Goal: Book appointment/travel/reservation

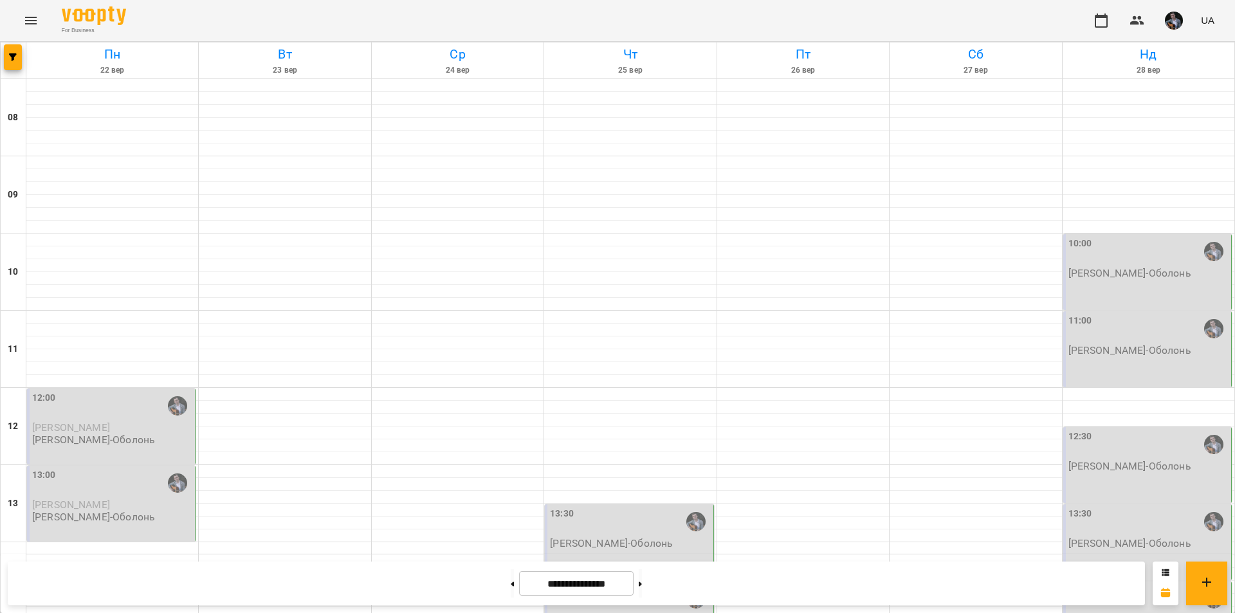
scroll to position [193, 0]
click at [511, 586] on button at bounding box center [512, 583] width 3 height 28
type input "**********"
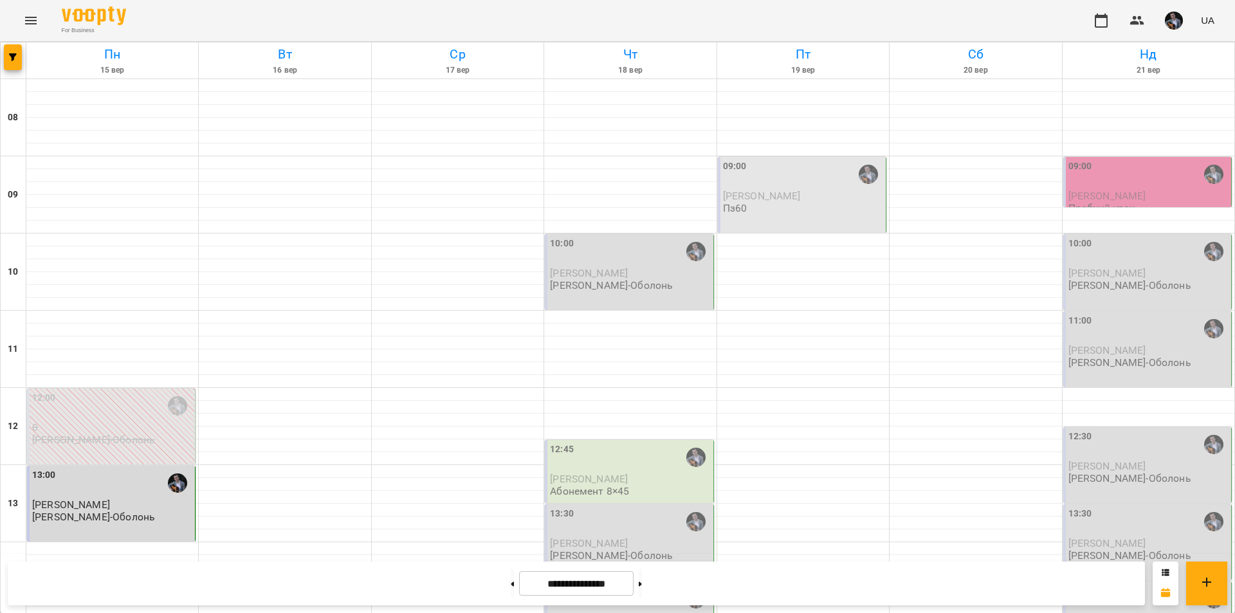
scroll to position [528, 0]
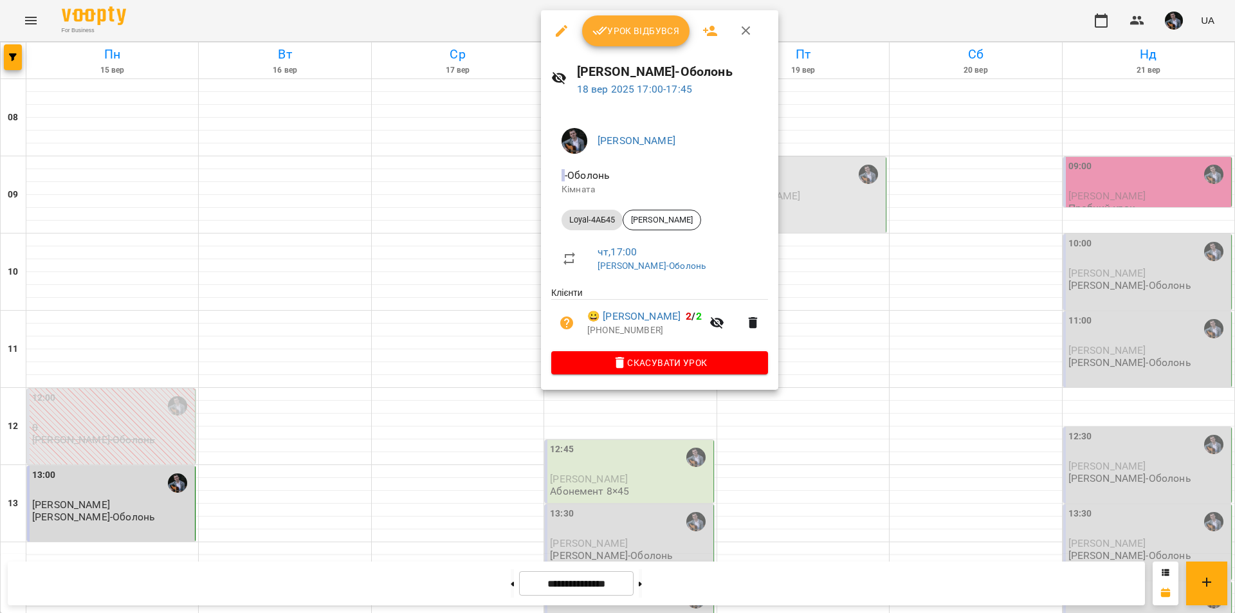
click at [833, 522] on div at bounding box center [617, 306] width 1235 height 613
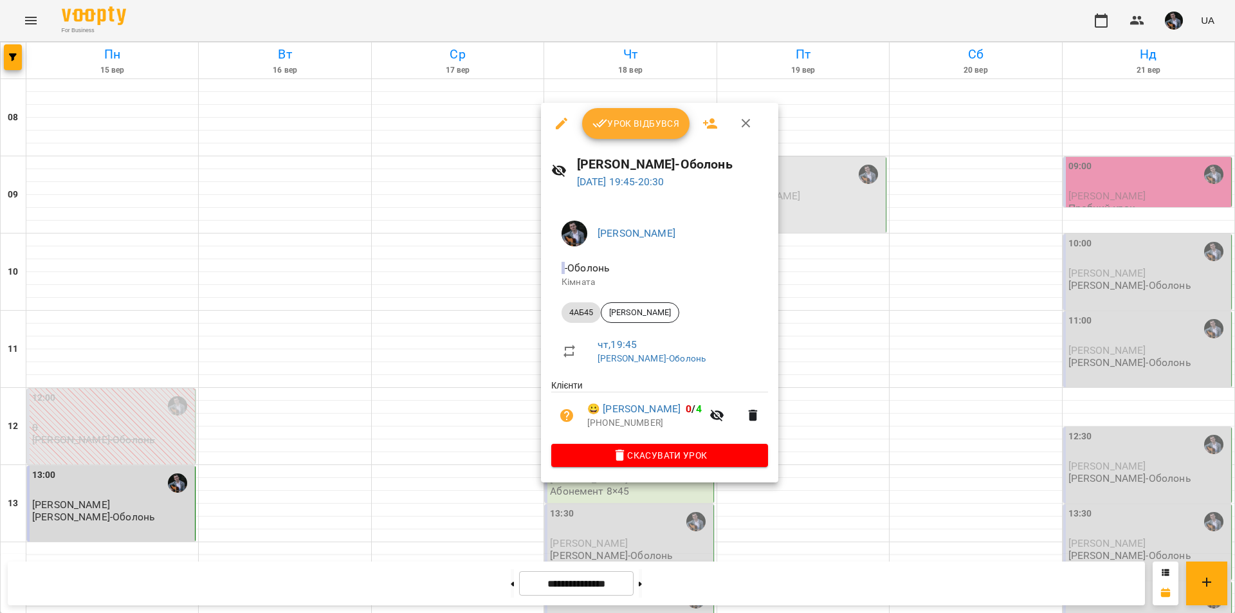
click at [792, 533] on div at bounding box center [617, 306] width 1235 height 613
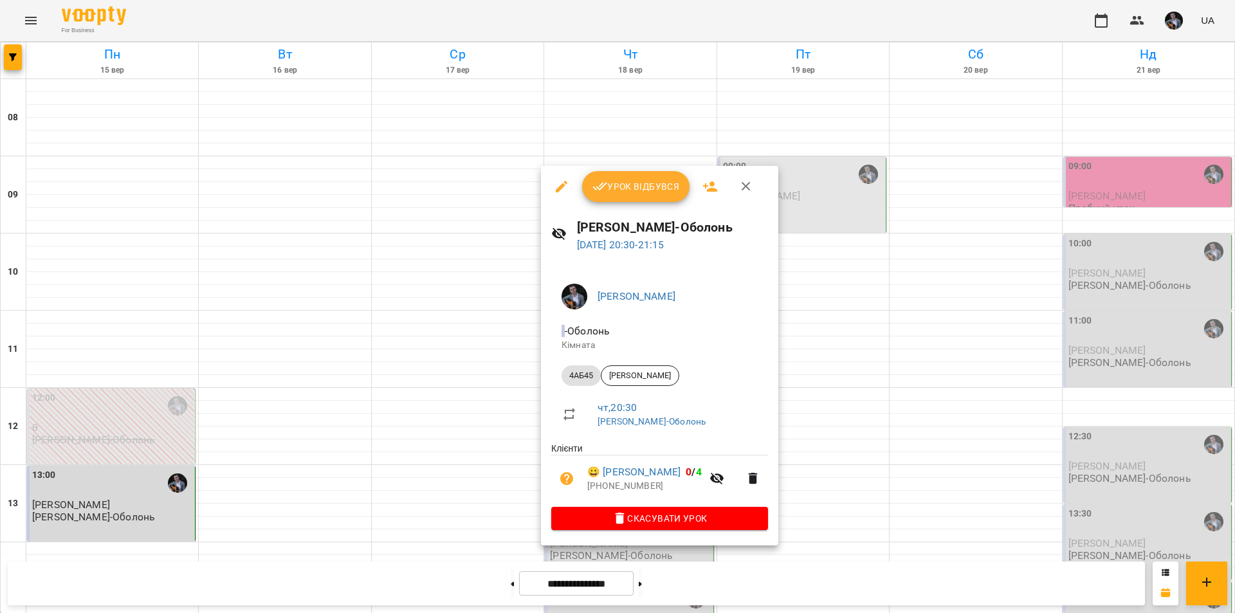
click at [873, 530] on div at bounding box center [617, 306] width 1235 height 613
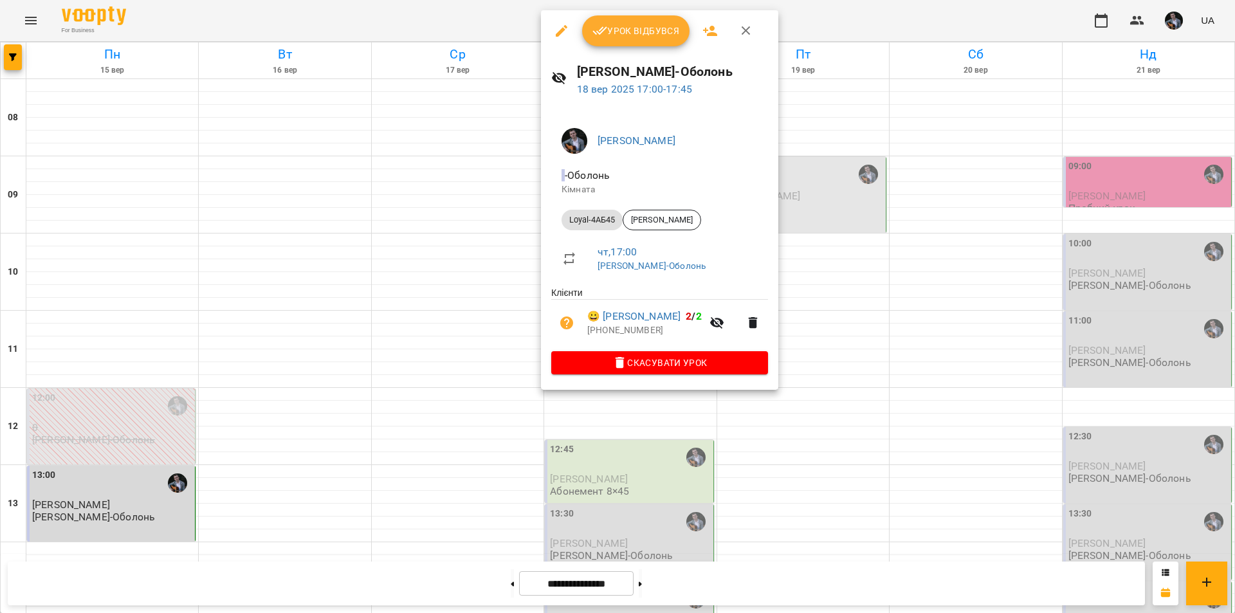
click at [824, 541] on div at bounding box center [617, 306] width 1235 height 613
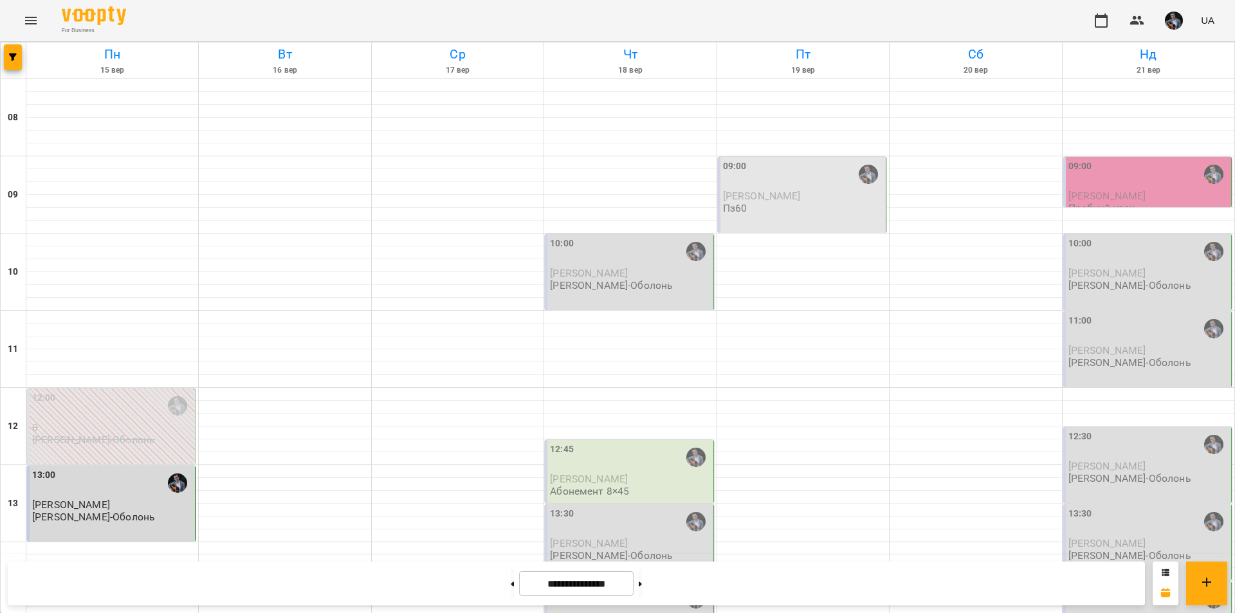
scroll to position [64, 0]
